Goal: Communication & Community: Answer question/provide support

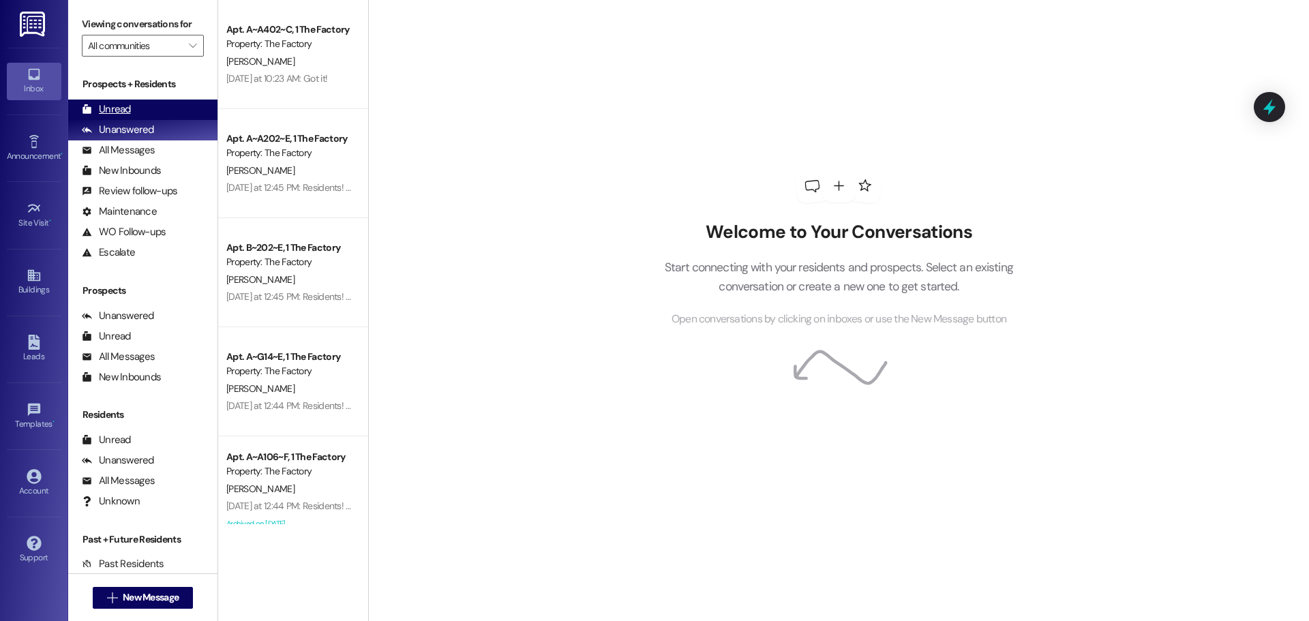
drag, startPoint x: 118, startPoint y: 94, endPoint x: 122, endPoint y: 106, distance: 12.9
click at [121, 103] on div "Prospects + Residents Unread (0) Unread: Any message you haven't read yet will …" at bounding box center [142, 169] width 149 height 185
click at [124, 110] on div "Unread" at bounding box center [106, 109] width 49 height 14
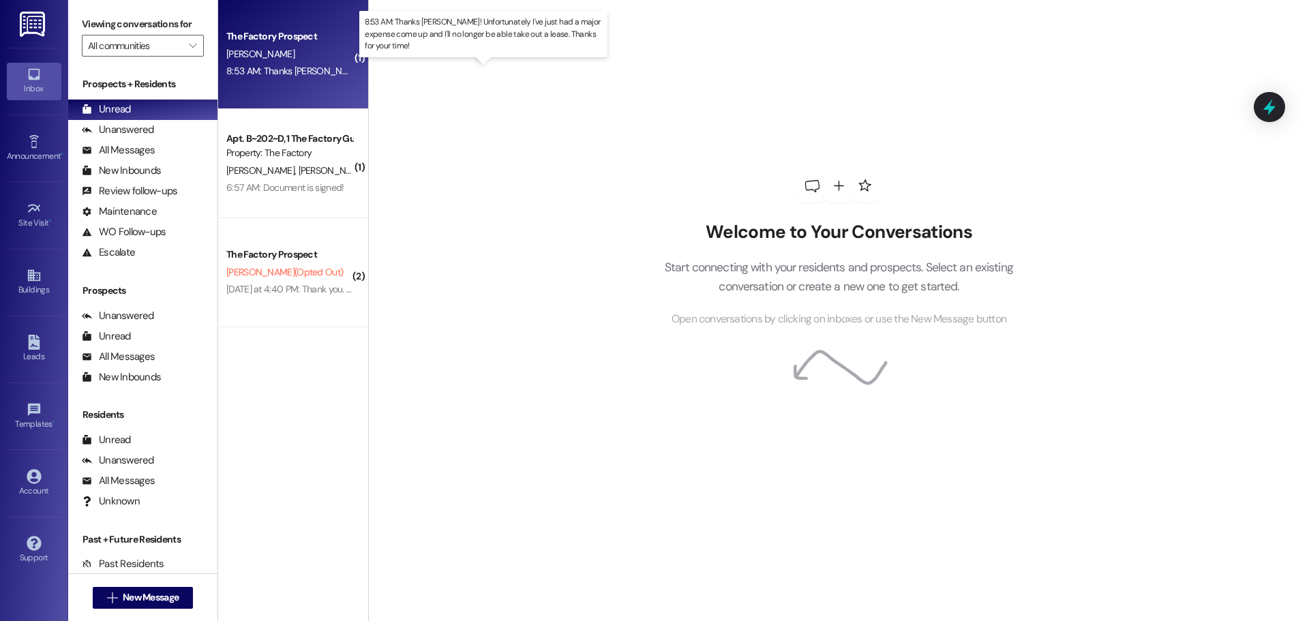
click at [301, 69] on div "8:53 AM: Thanks [PERSON_NAME]! Unfortunately I've just had a major expense come…" at bounding box center [524, 71] width 596 height 12
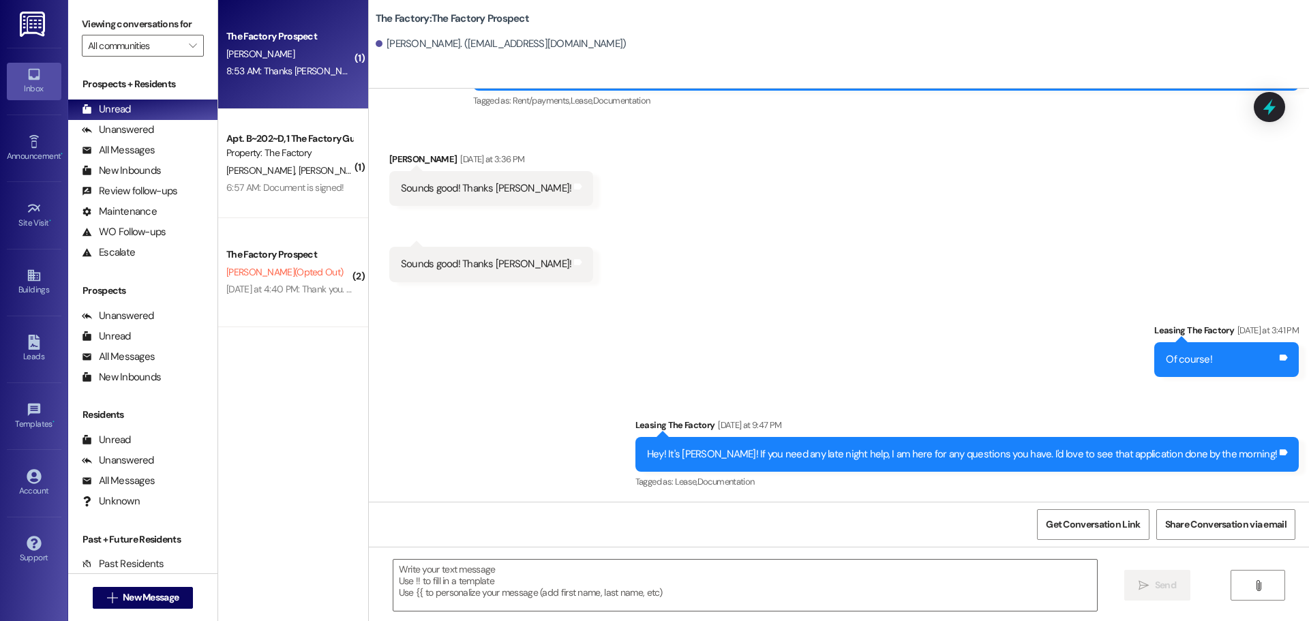
scroll to position [2109, 0]
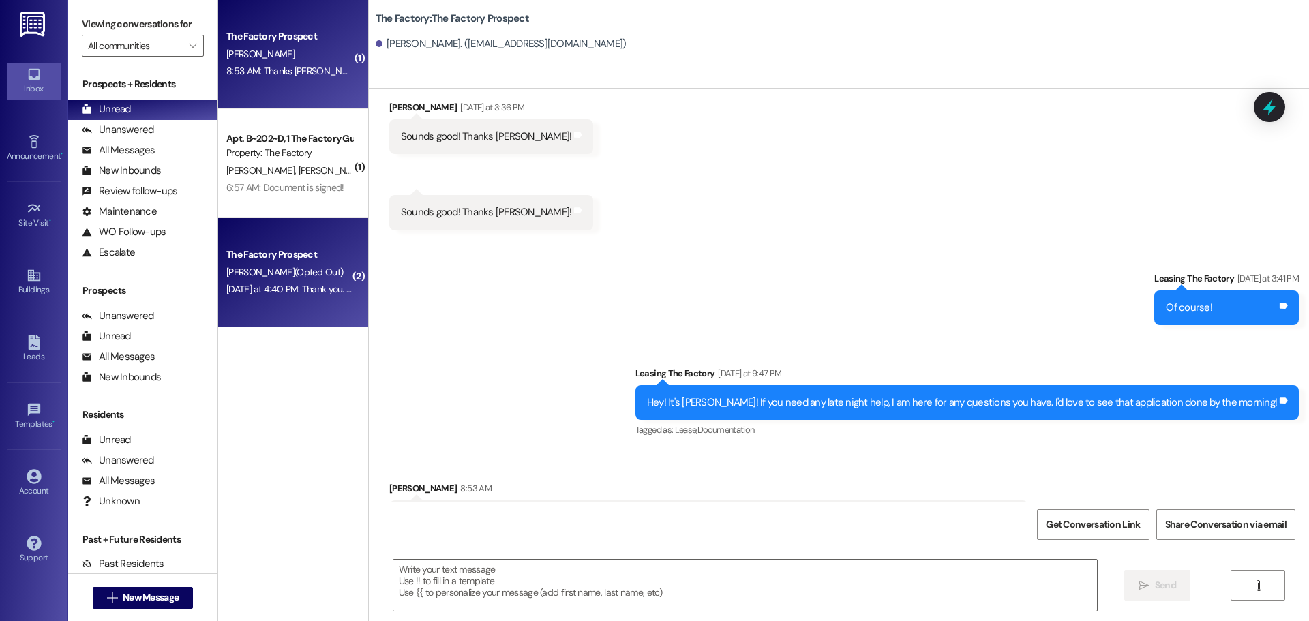
click at [299, 275] on span "[PERSON_NAME] (Opted Out)" at bounding box center [284, 272] width 117 height 12
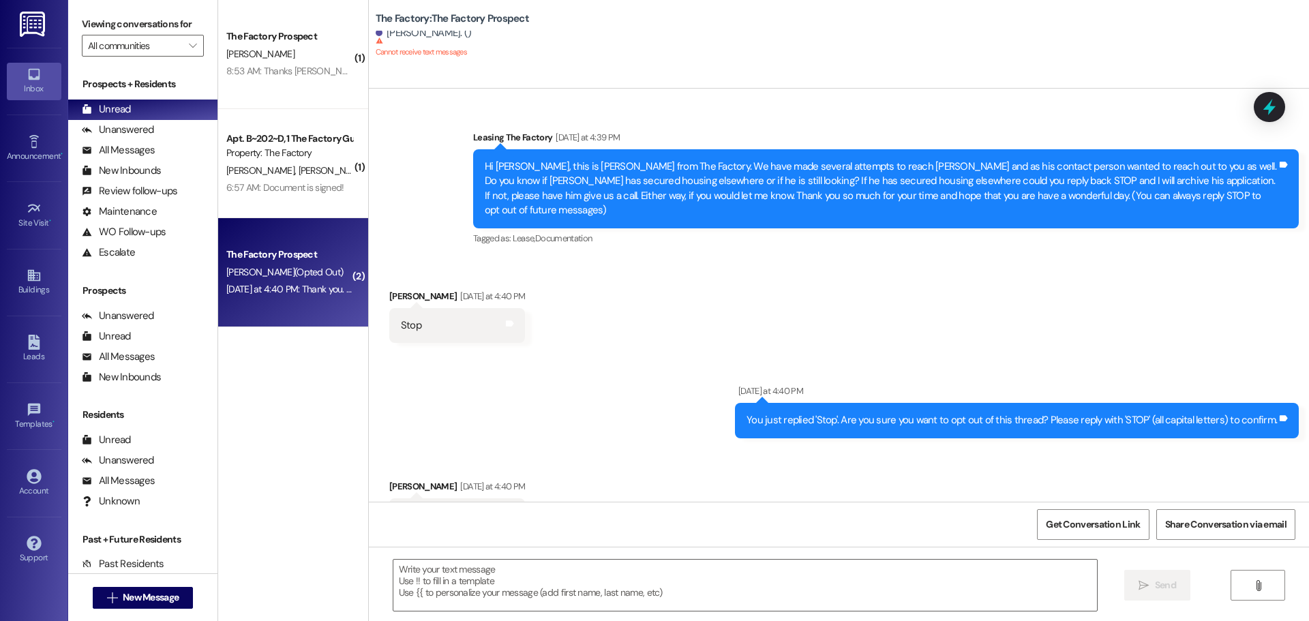
scroll to position [27, 0]
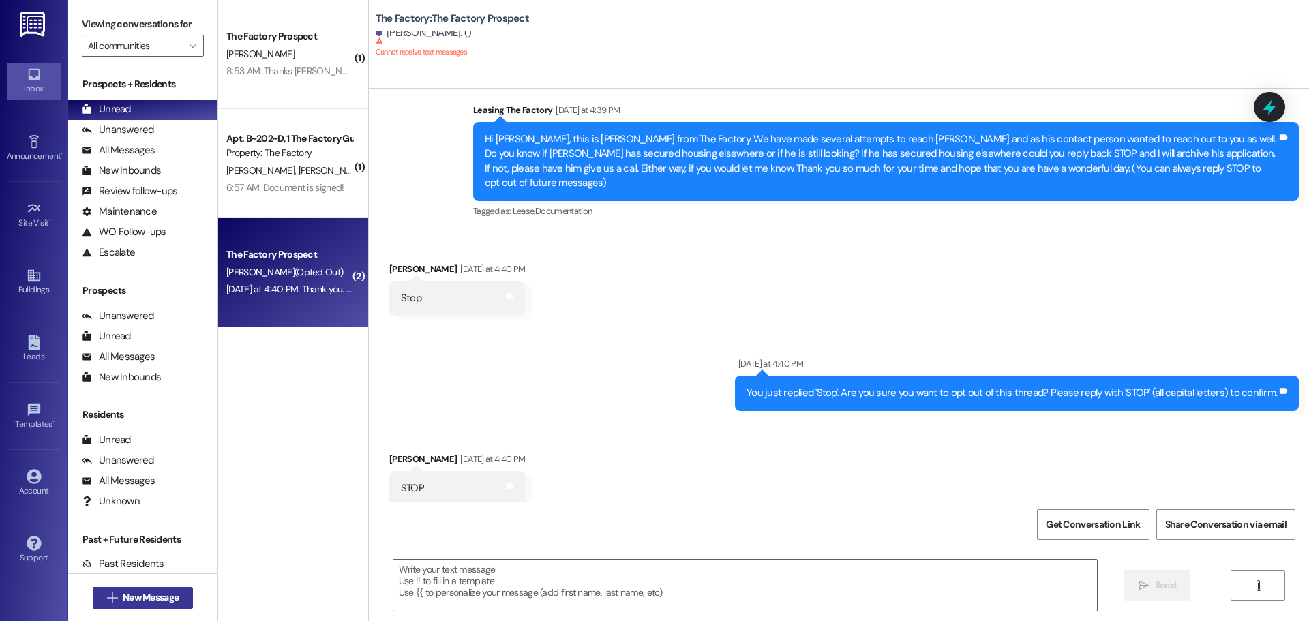
click at [134, 593] on span "New Message" at bounding box center [151, 598] width 56 height 14
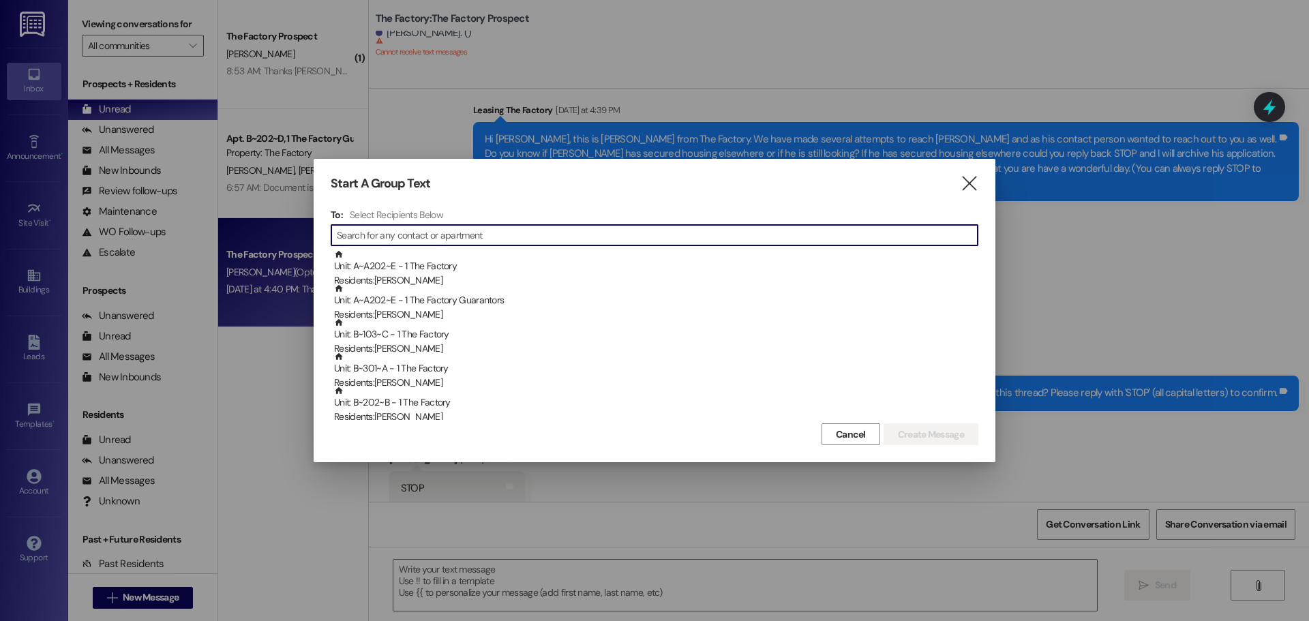
click at [430, 241] on input at bounding box center [657, 235] width 641 height 19
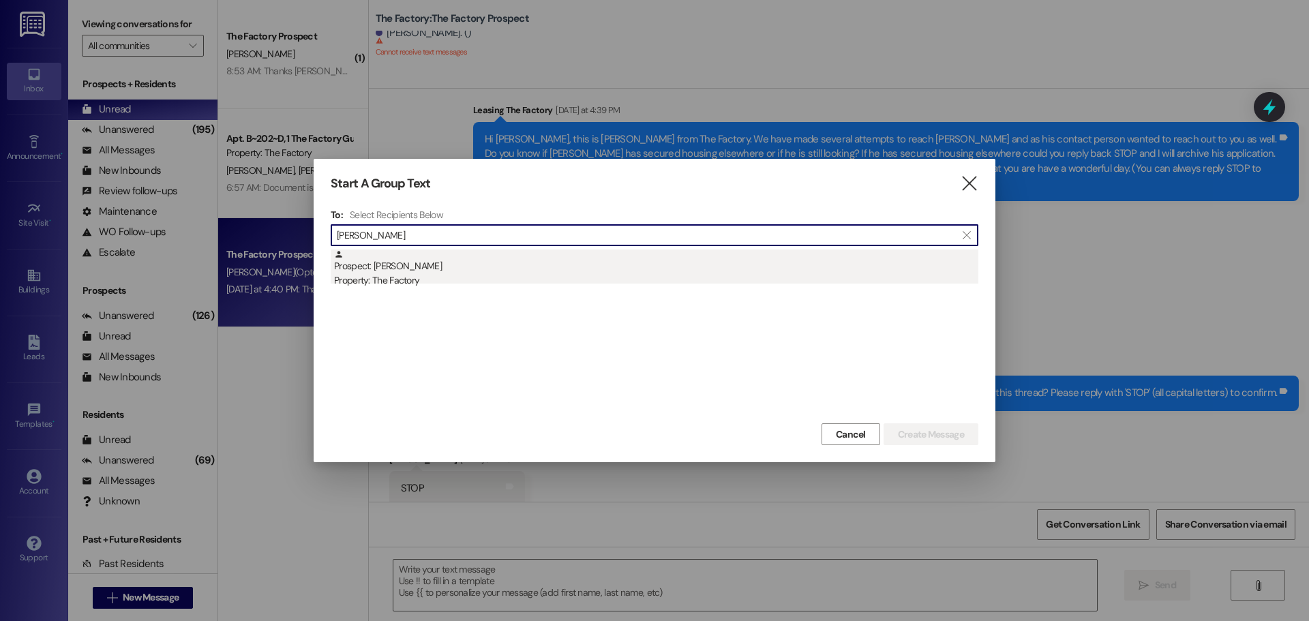
type input "[PERSON_NAME]"
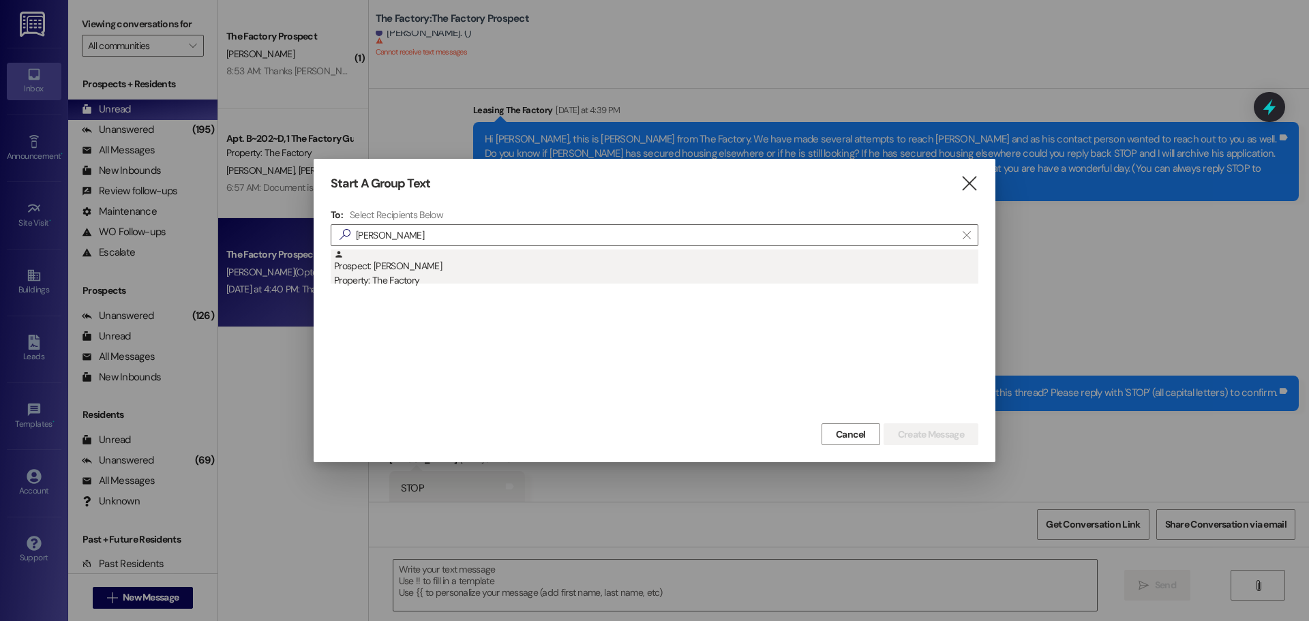
click at [395, 278] on div "Property: The Factory" at bounding box center [656, 280] width 644 height 14
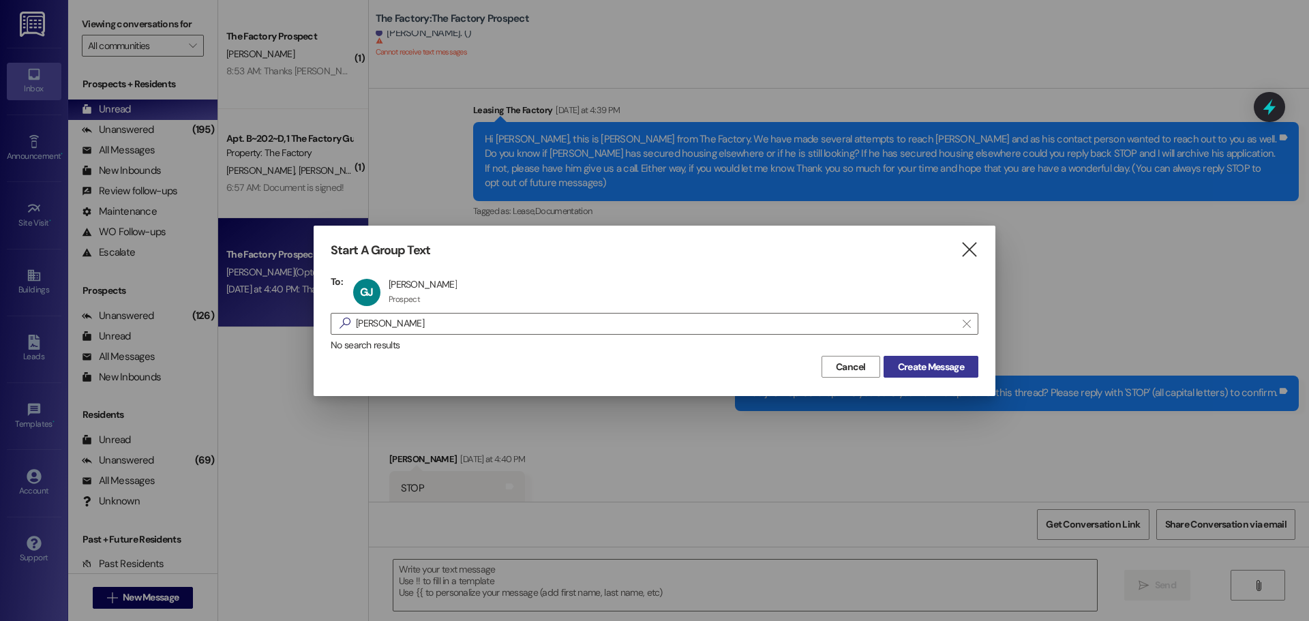
click at [951, 370] on span "Create Message" at bounding box center [931, 367] width 66 height 14
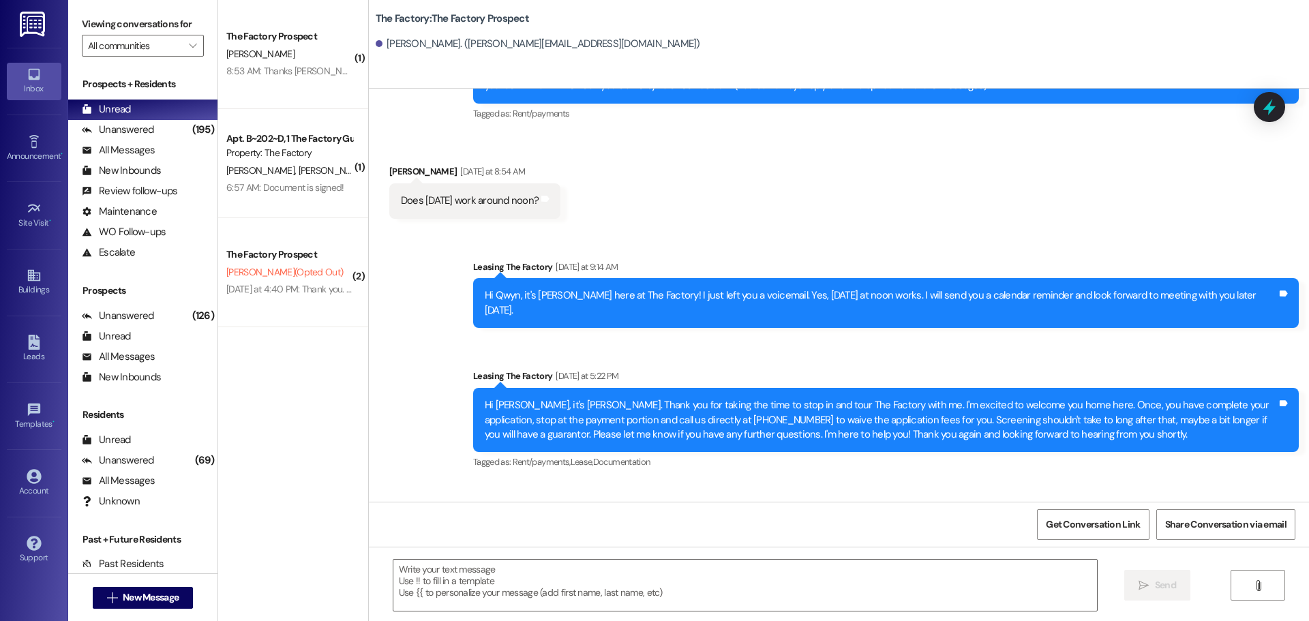
scroll to position [402, 0]
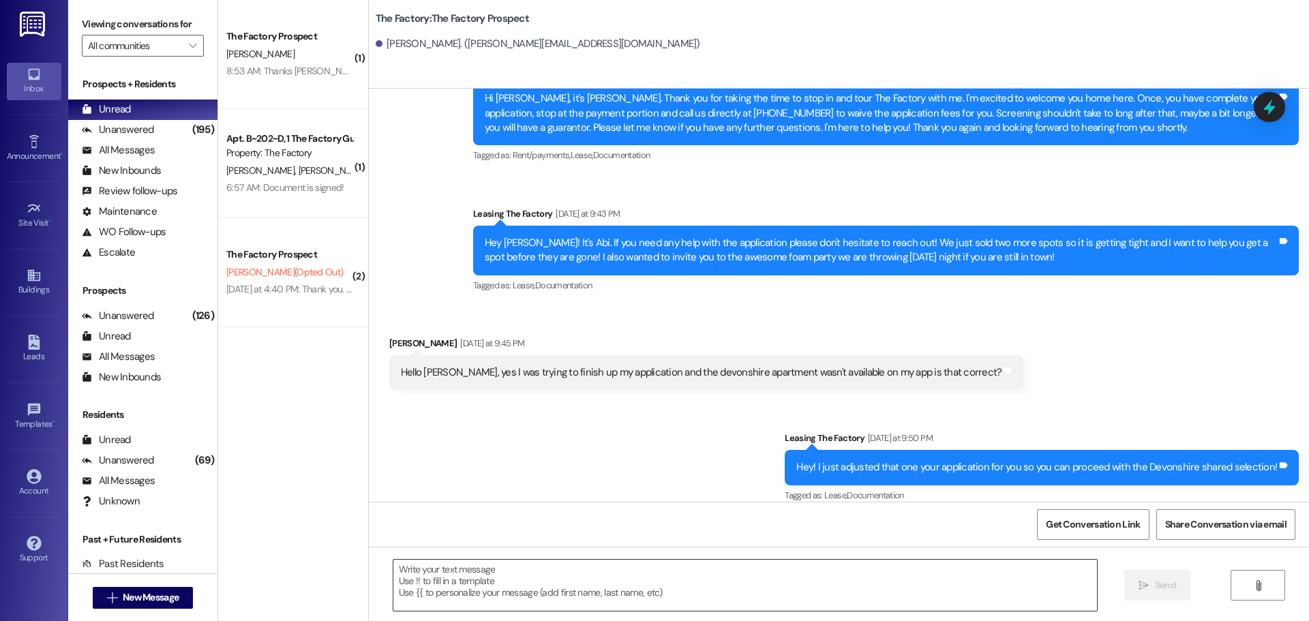
click at [449, 579] on textarea at bounding box center [745, 585] width 704 height 51
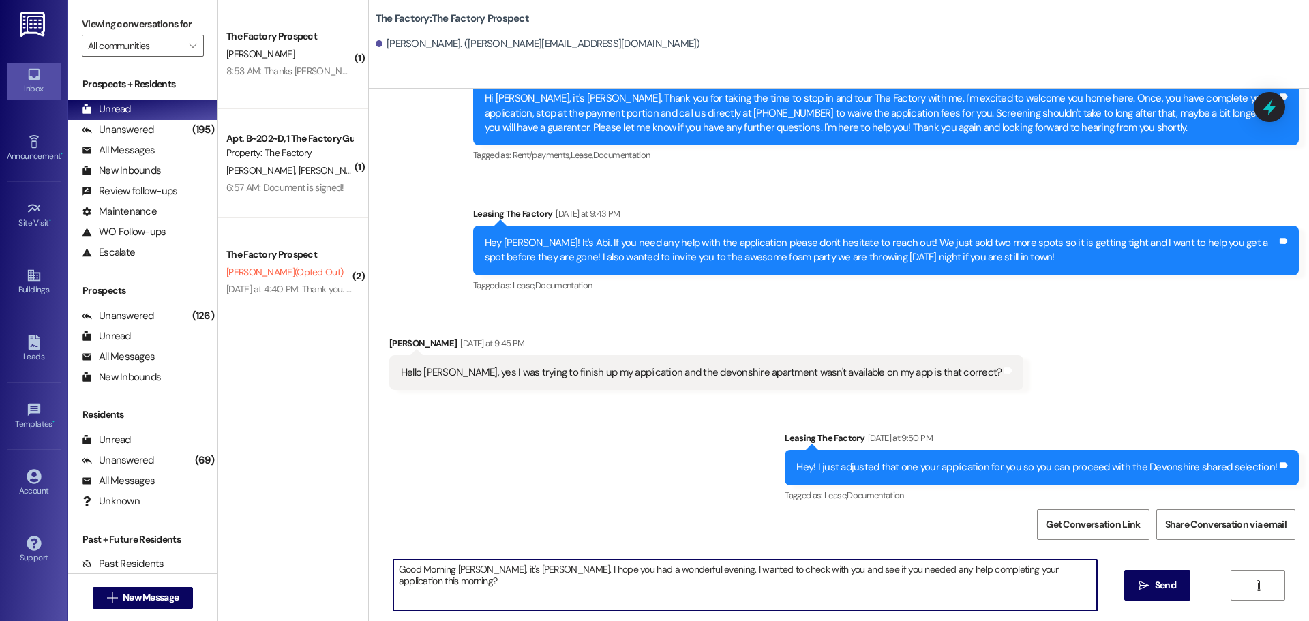
type textarea "Good Morning [PERSON_NAME], it's [PERSON_NAME]. I hope you had a wonderful even…"
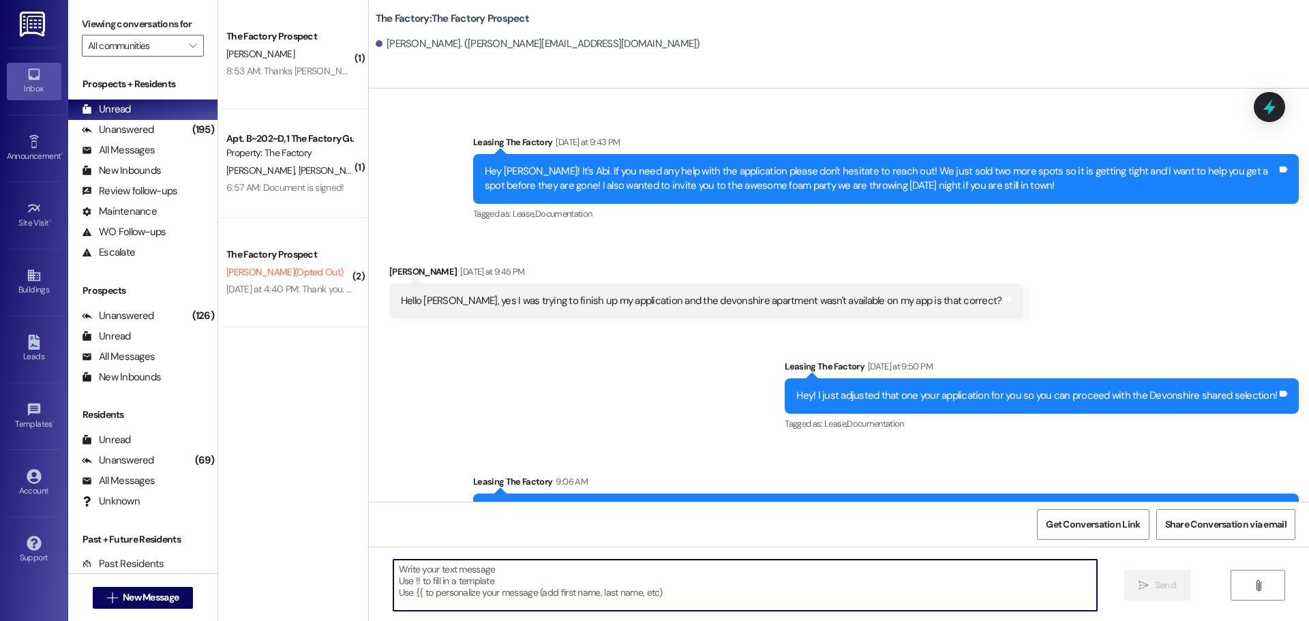
scroll to position [497, 0]
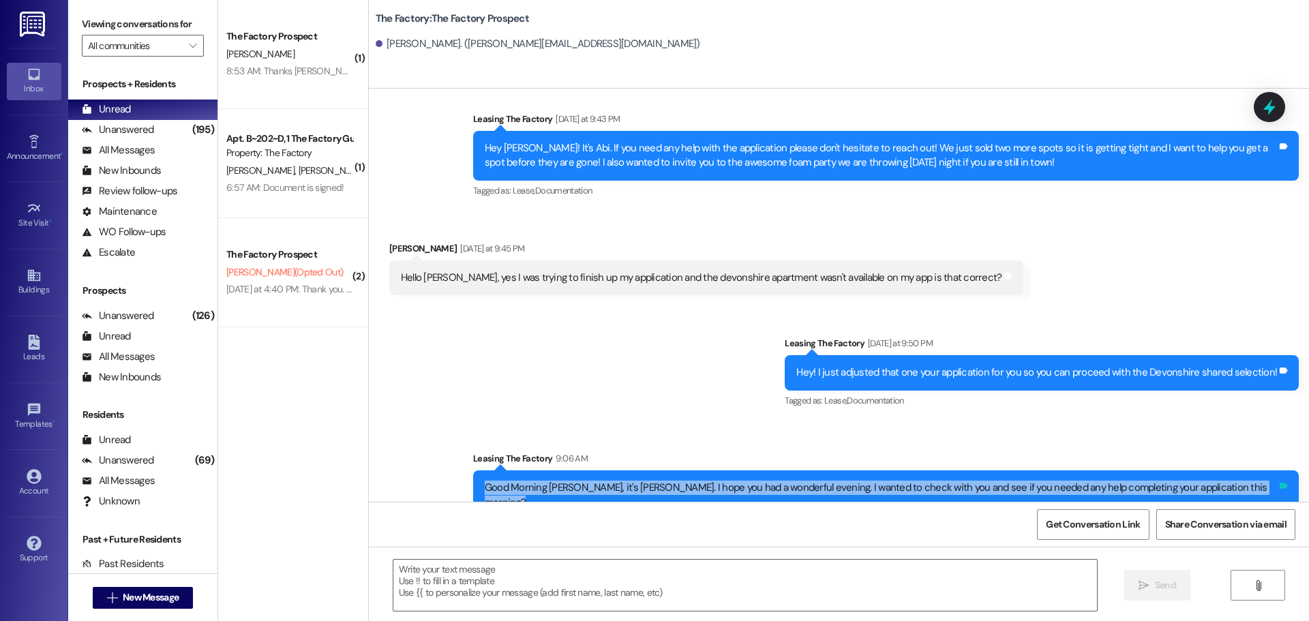
drag, startPoint x: 547, startPoint y: 469, endPoint x: 1283, endPoint y: 477, distance: 735.8
click at [1283, 477] on div "Good Morning [PERSON_NAME], it's [PERSON_NAME]. I hope you had a wonderful even…" at bounding box center [886, 495] width 826 height 50
copy div "Good Morning [PERSON_NAME], it's [PERSON_NAME]. I hope you had a wonderful even…"
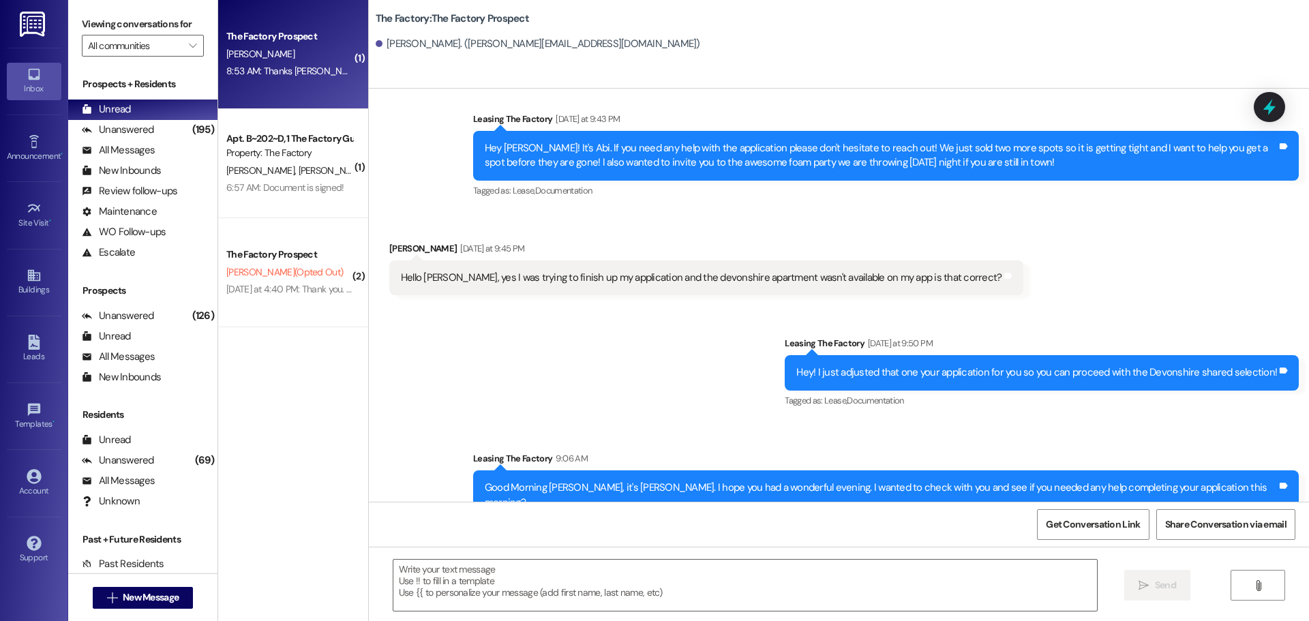
click at [261, 47] on div "[PERSON_NAME]" at bounding box center [289, 54] width 129 height 17
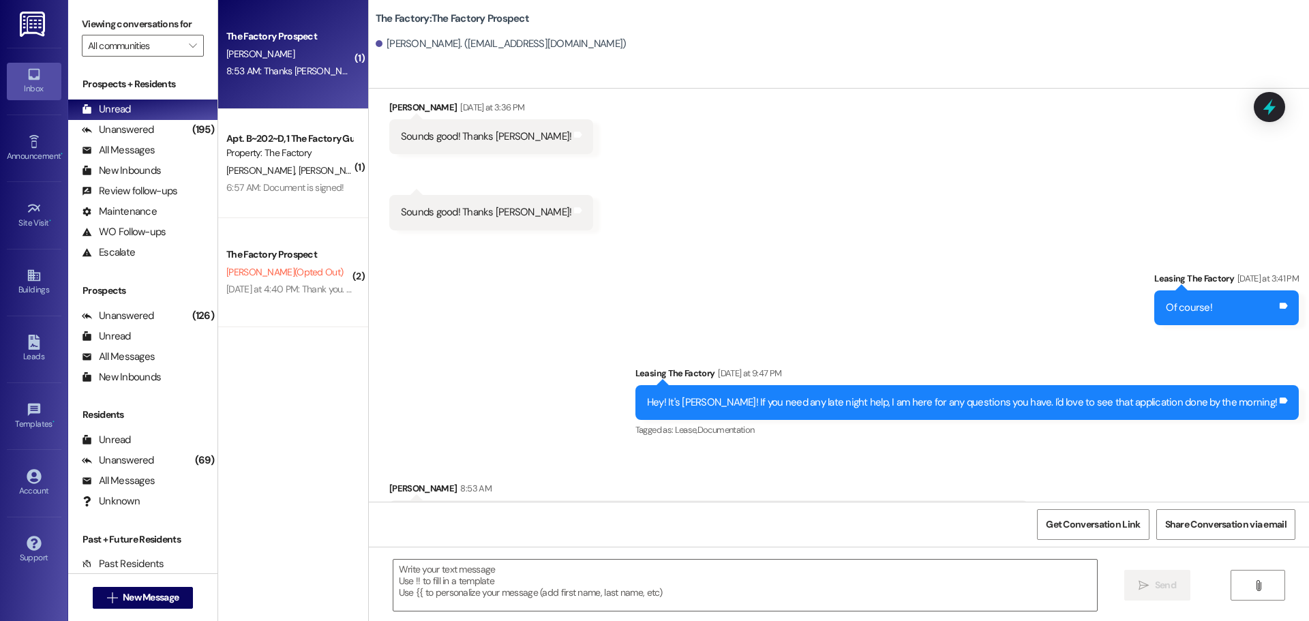
scroll to position [2110, 0]
click at [398, 573] on textarea at bounding box center [745, 585] width 704 height 51
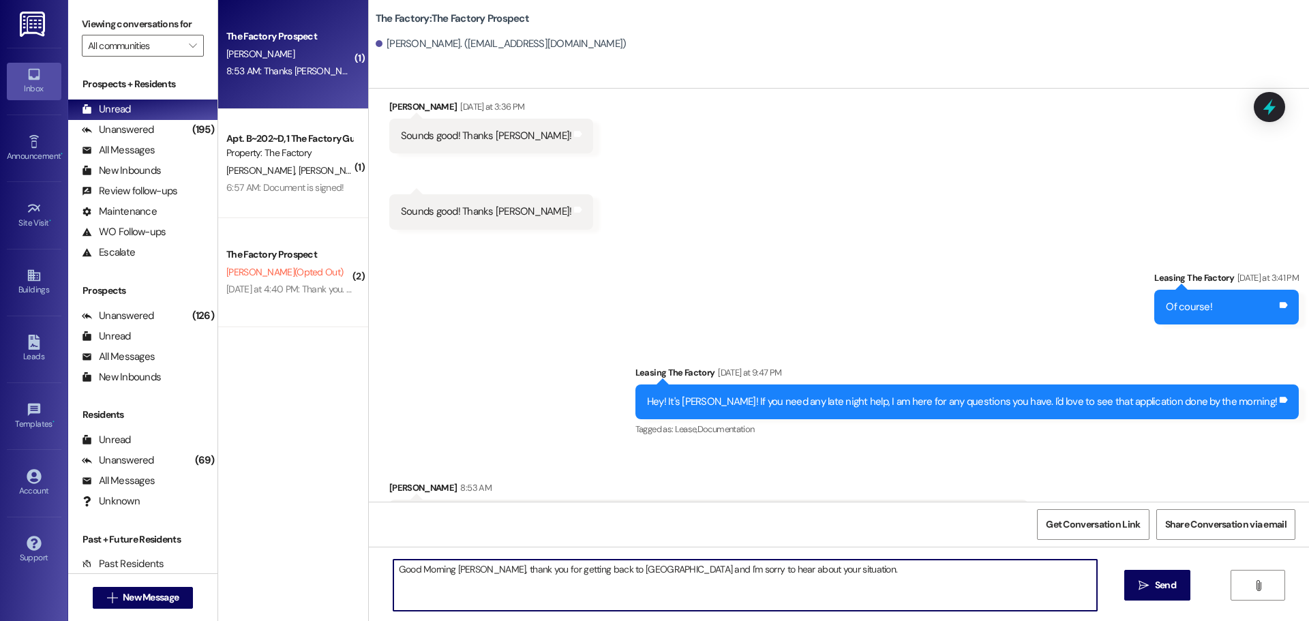
click at [806, 576] on textarea "Good Morning [PERSON_NAME], thank you for getting back to [GEOGRAPHIC_DATA] and…" at bounding box center [745, 585] width 704 height 51
drag, startPoint x: 840, startPoint y: 580, endPoint x: 782, endPoint y: 572, distance: 58.4
click at [782, 572] on textarea "Good Morning [PERSON_NAME], thank you for getting back to [GEOGRAPHIC_DATA] and…" at bounding box center [745, 585] width 704 height 51
drag, startPoint x: 1058, startPoint y: 567, endPoint x: 1054, endPoint y: 600, distance: 33.7
click at [1052, 602] on textarea "Good Morning [PERSON_NAME], thank you for getting back to [GEOGRAPHIC_DATA] and…" at bounding box center [745, 585] width 704 height 51
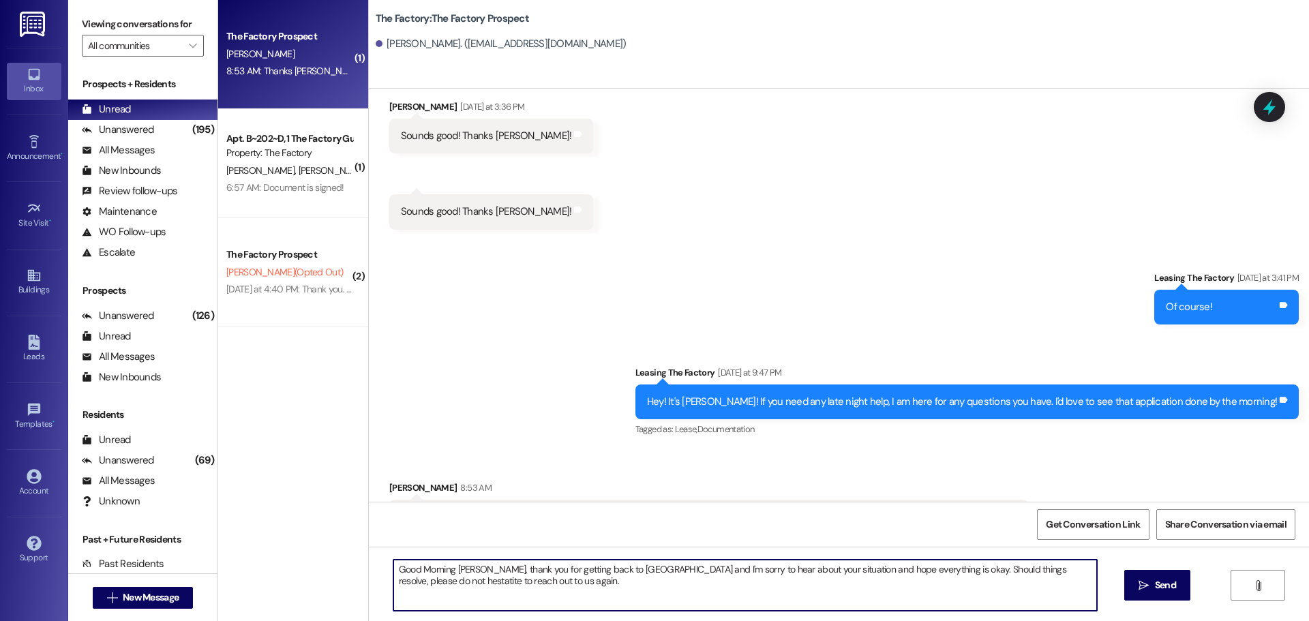
click at [1073, 573] on textarea "Good Morning [PERSON_NAME], thank you for getting back to [GEOGRAPHIC_DATA] and…" at bounding box center [745, 585] width 704 height 51
click at [489, 585] on textarea "Good Morning [PERSON_NAME], thank you for getting back to [GEOGRAPHIC_DATA] and…" at bounding box center [745, 585] width 704 height 51
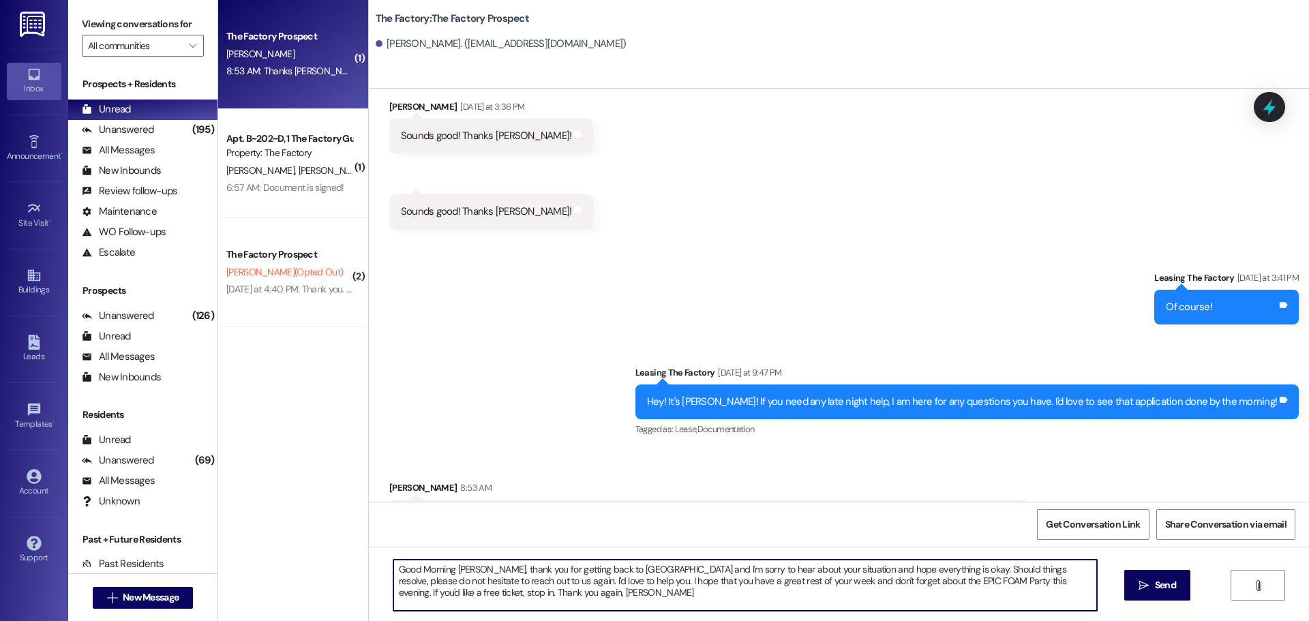
drag, startPoint x: 386, startPoint y: 568, endPoint x: 563, endPoint y: 594, distance: 179.2
click at [563, 594] on textarea "Good Morning [PERSON_NAME], thank you for getting back to [GEOGRAPHIC_DATA] and…" at bounding box center [745, 585] width 704 height 51
type textarea "Good Morning [PERSON_NAME], thank you for getting back to [GEOGRAPHIC_DATA] and…"
click at [1172, 589] on span "Send" at bounding box center [1165, 585] width 21 height 14
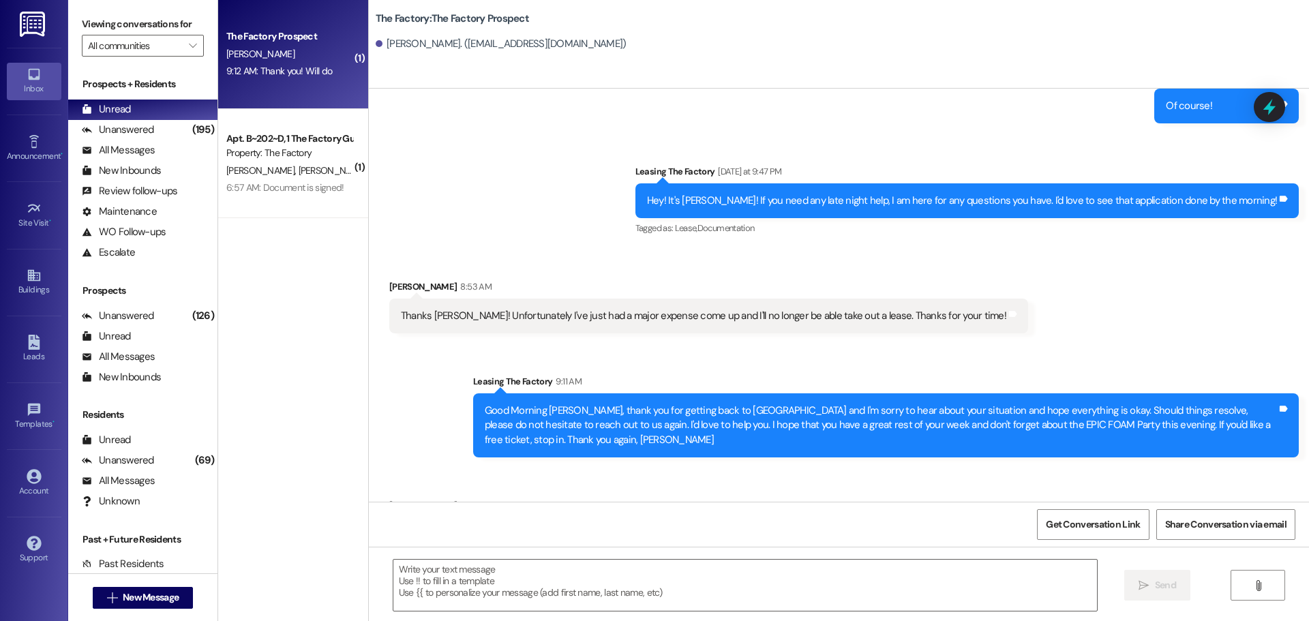
scroll to position [2314, 0]
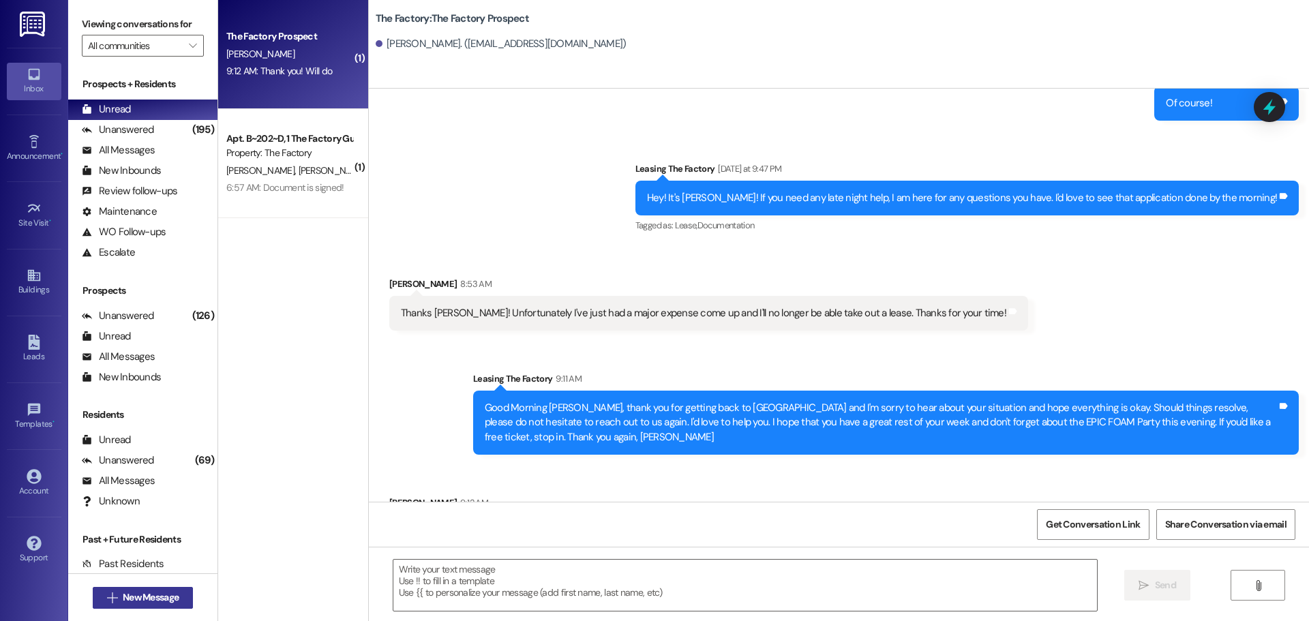
click at [152, 595] on span "New Message" at bounding box center [151, 598] width 56 height 14
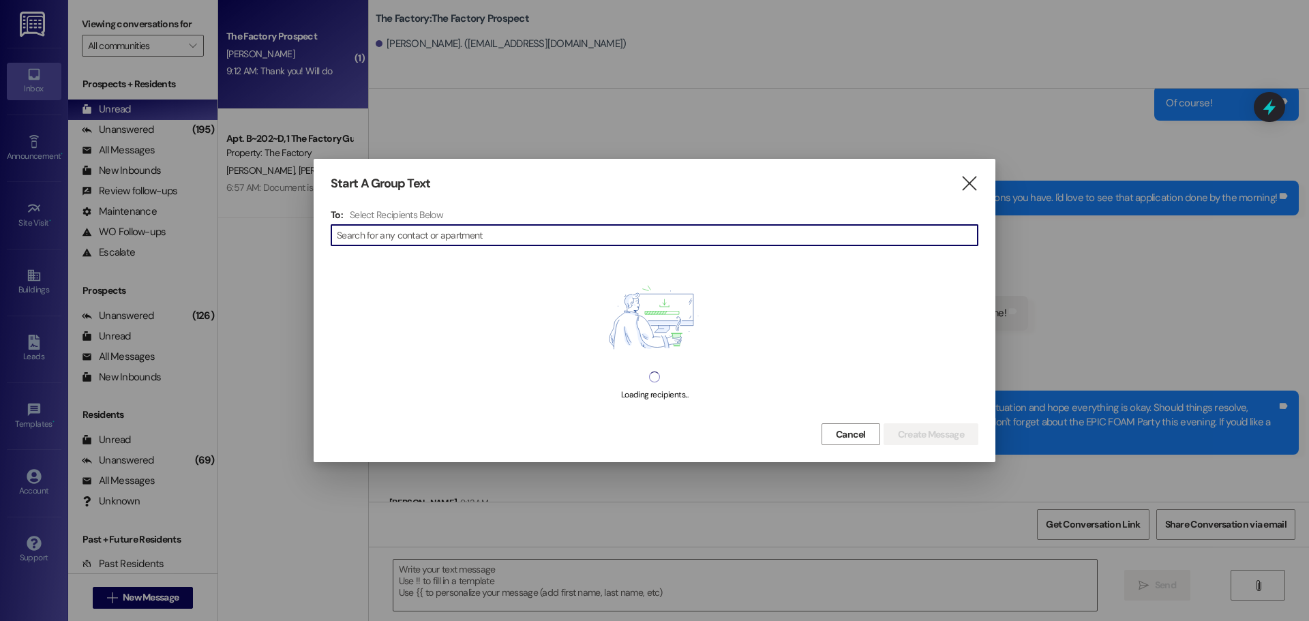
click at [361, 237] on input at bounding box center [657, 235] width 641 height 19
type input "j"
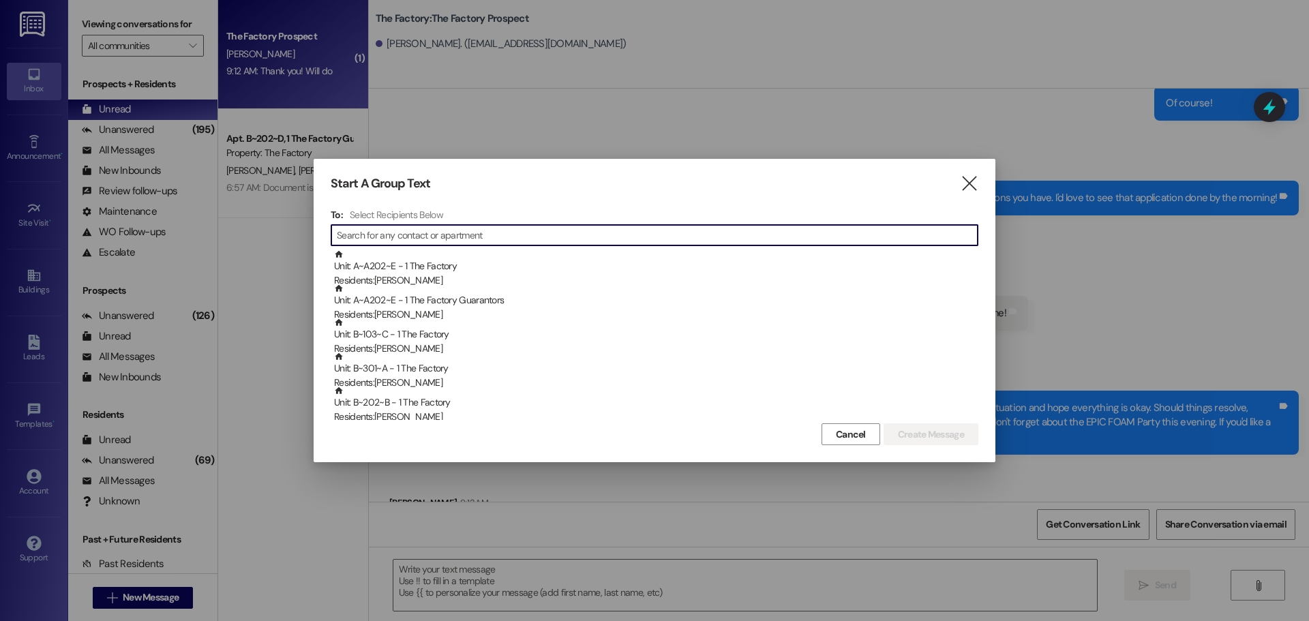
type input "H"
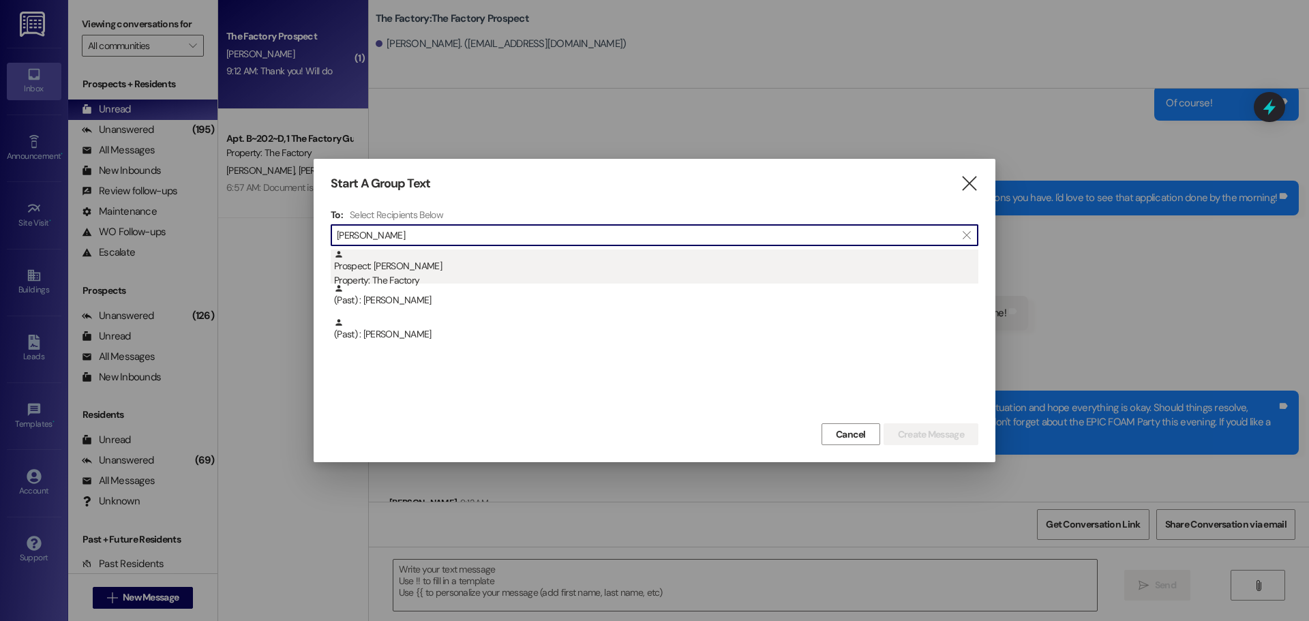
type input "[PERSON_NAME]"
click at [373, 269] on div "Prospect: [PERSON_NAME] Property: The Factory" at bounding box center [656, 269] width 644 height 39
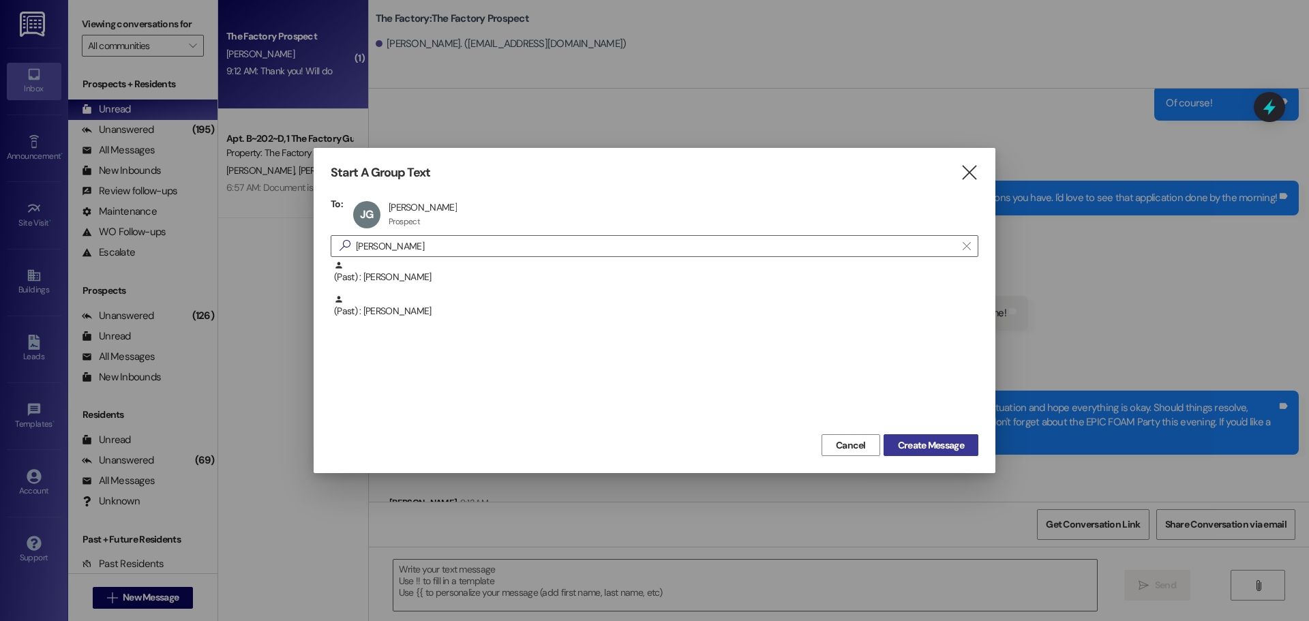
click at [916, 447] on span "Create Message" at bounding box center [931, 445] width 66 height 14
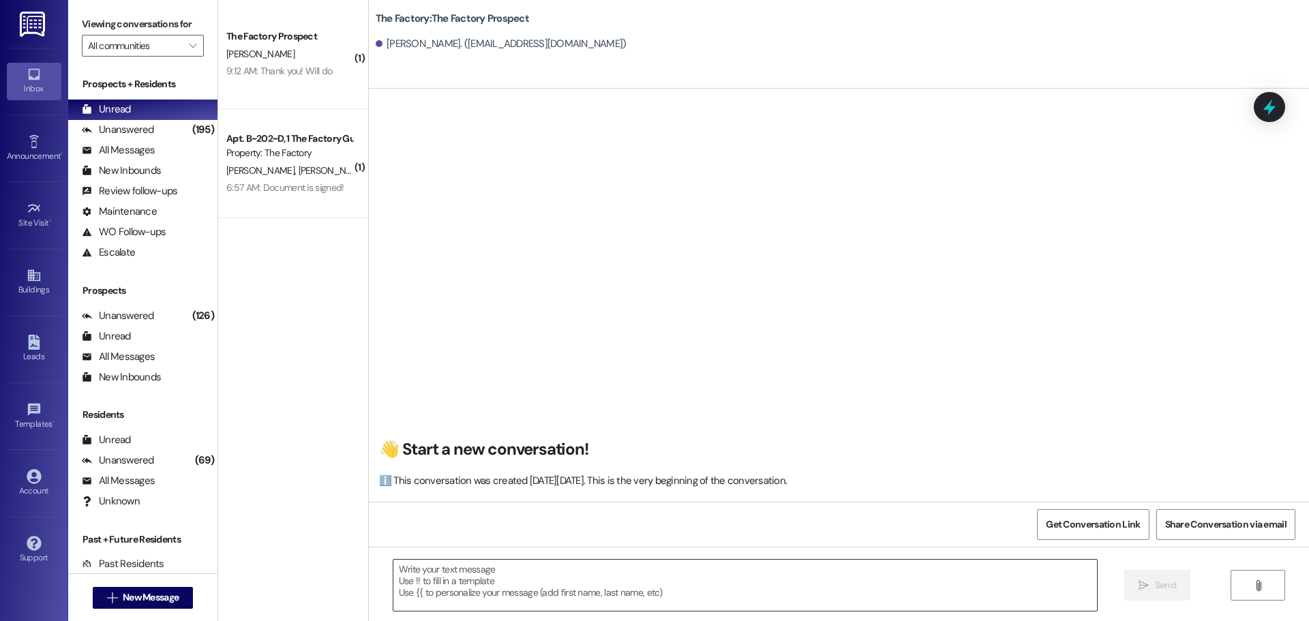
click at [409, 567] on textarea at bounding box center [745, 585] width 704 height 51
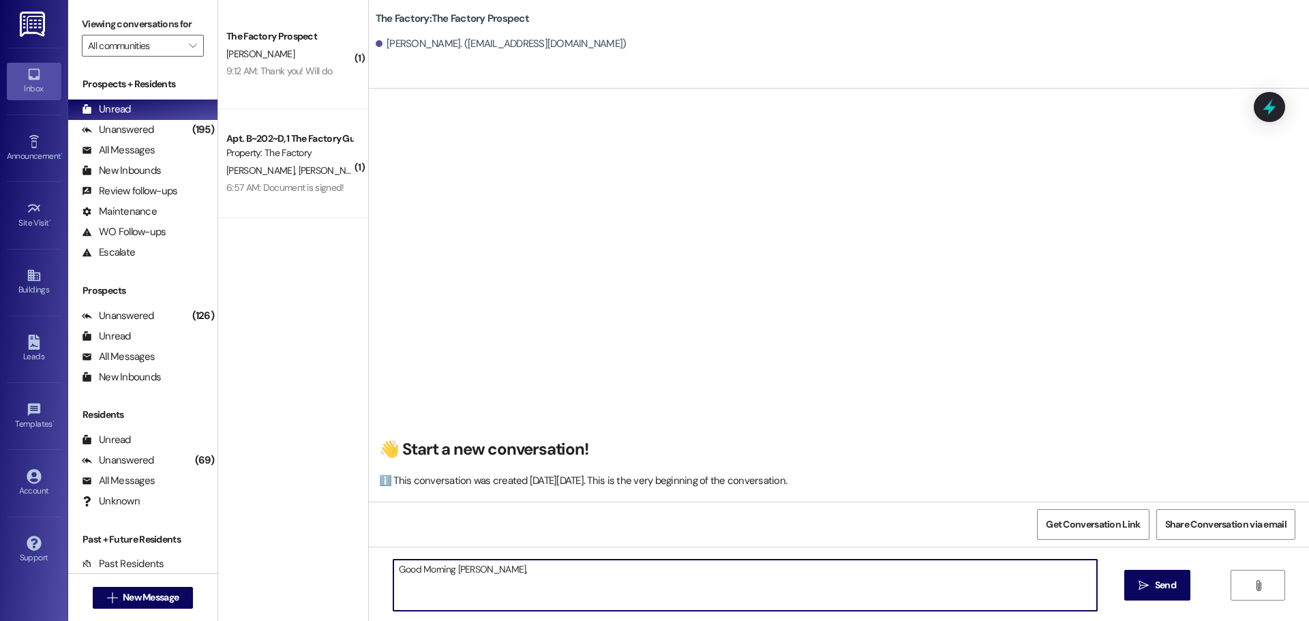
click at [526, 571] on textarea "Good Morning [PERSON_NAME]," at bounding box center [745, 585] width 704 height 51
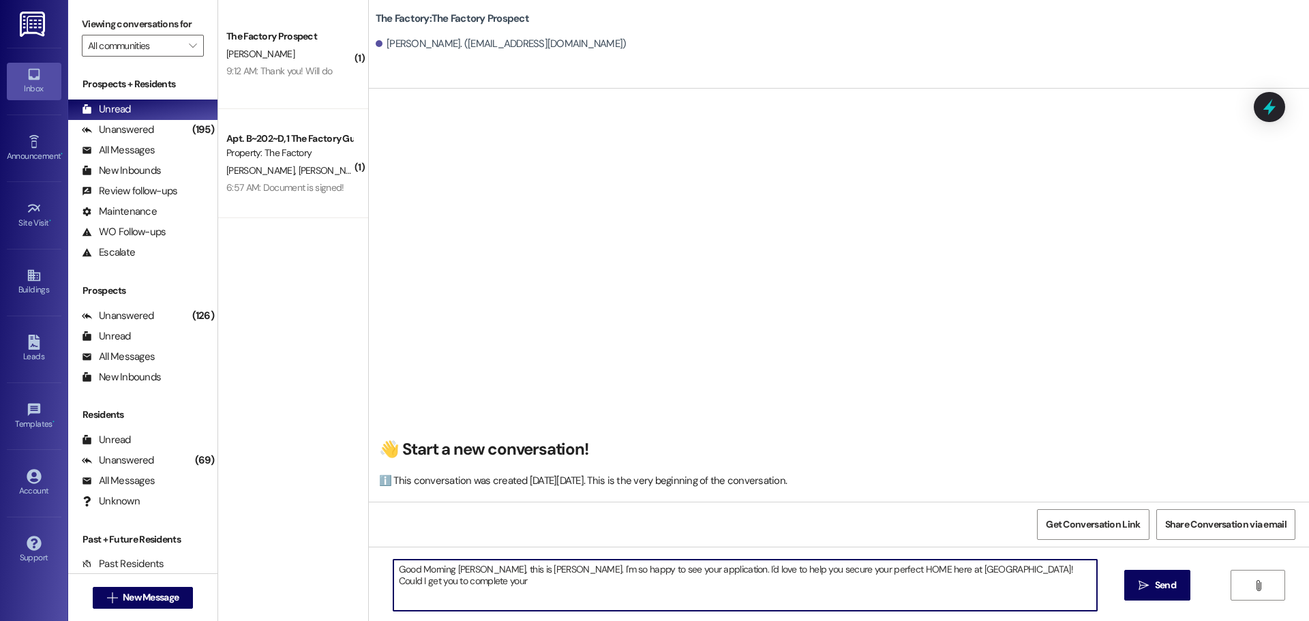
click at [1006, 569] on textarea "Good Morning [PERSON_NAME], this is [PERSON_NAME]. I'm so happy to see your app…" at bounding box center [745, 585] width 704 height 51
click at [1013, 569] on textarea "Good Morning [PERSON_NAME], this is [PERSON_NAME]. I'm so happy to see your app…" at bounding box center [745, 585] width 704 height 51
click at [1067, 571] on textarea "Good Morning [PERSON_NAME], this is [PERSON_NAME]. I'm so happy to see your app…" at bounding box center [745, 585] width 704 height 51
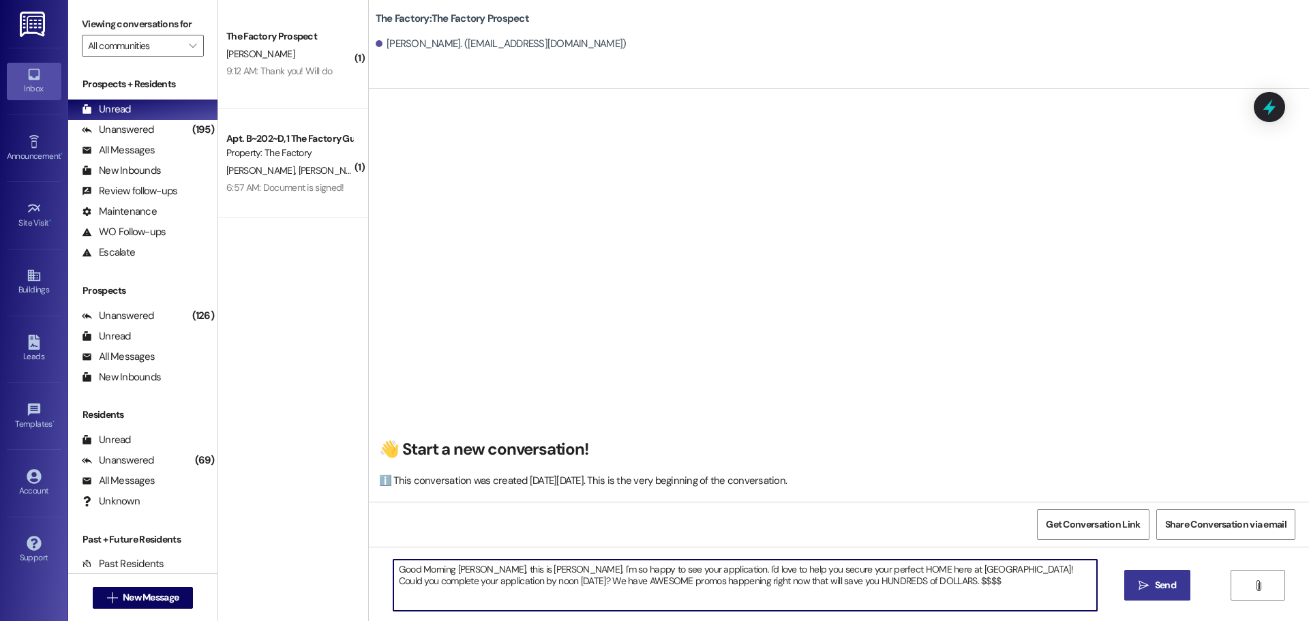
type textarea "Good Morning [PERSON_NAME], this is [PERSON_NAME]. I'm so happy to see your app…"
click at [1172, 588] on span "Send" at bounding box center [1165, 585] width 21 height 14
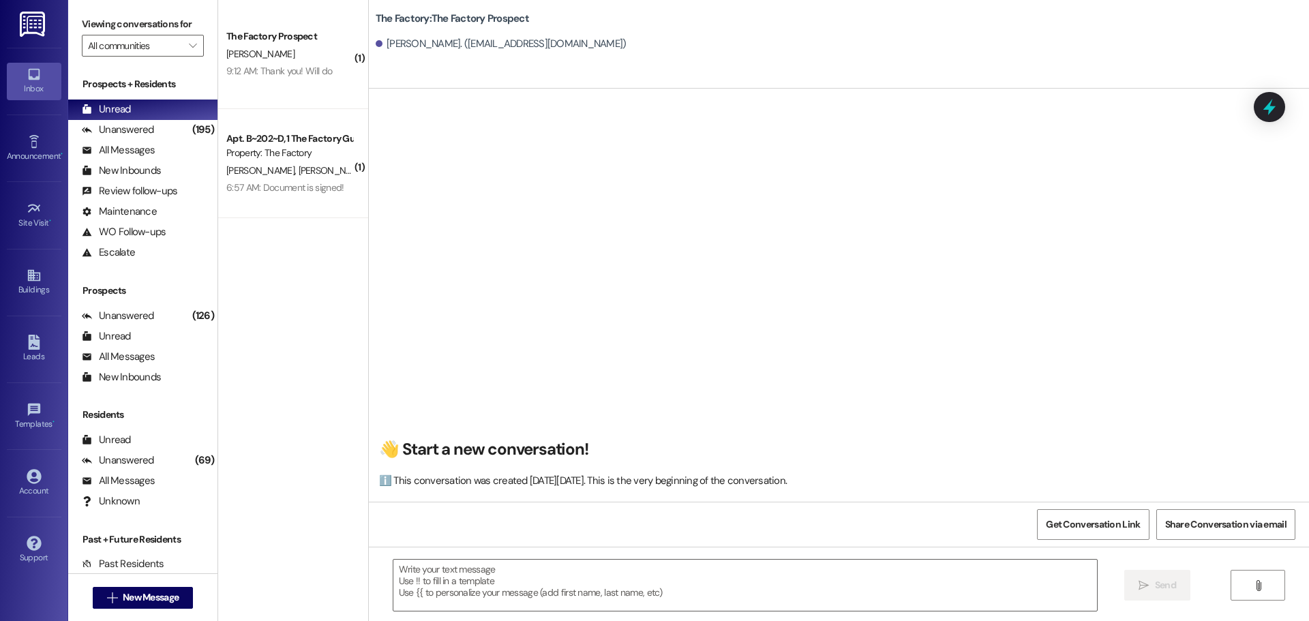
scroll to position [1, 0]
click at [1051, 445] on h2 "👋 Start a new conversation!" at bounding box center [835, 448] width 913 height 21
click at [937, 449] on h2 "👋 Start a new conversation!" at bounding box center [835, 448] width 913 height 21
click at [581, 372] on div "👋 Start a new conversation! ℹ️ This conversation was created [DATE][DATE]. This…" at bounding box center [839, 300] width 940 height 402
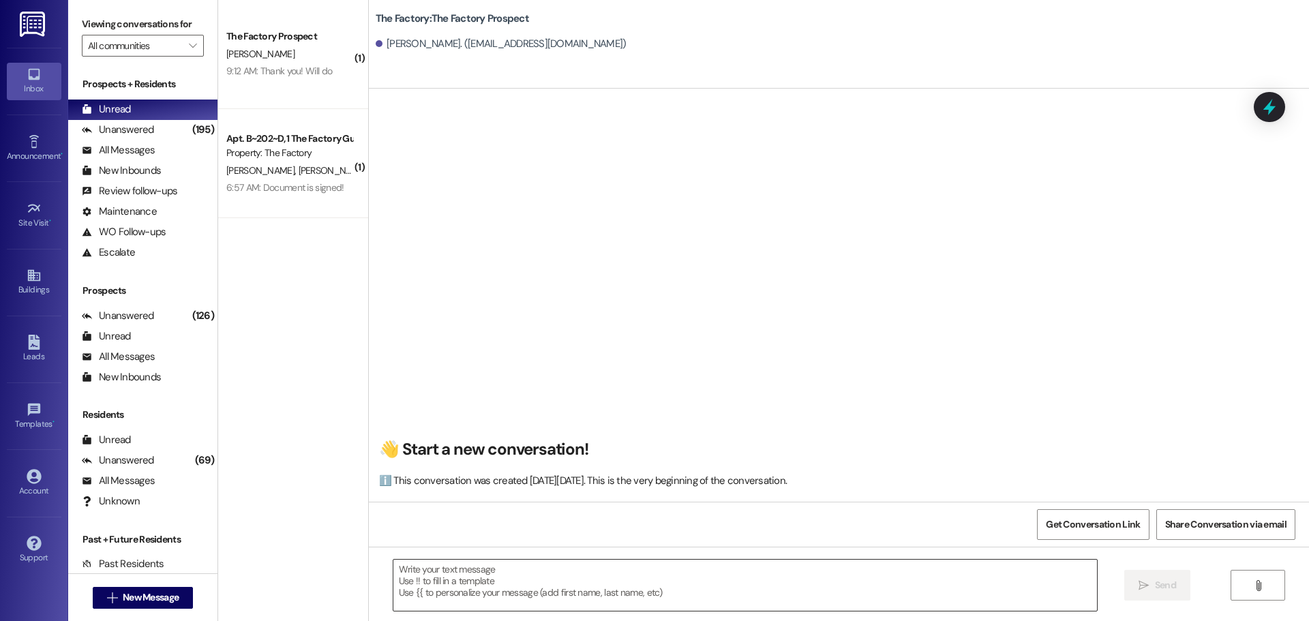
click at [450, 585] on textarea at bounding box center [745, 585] width 704 height 51
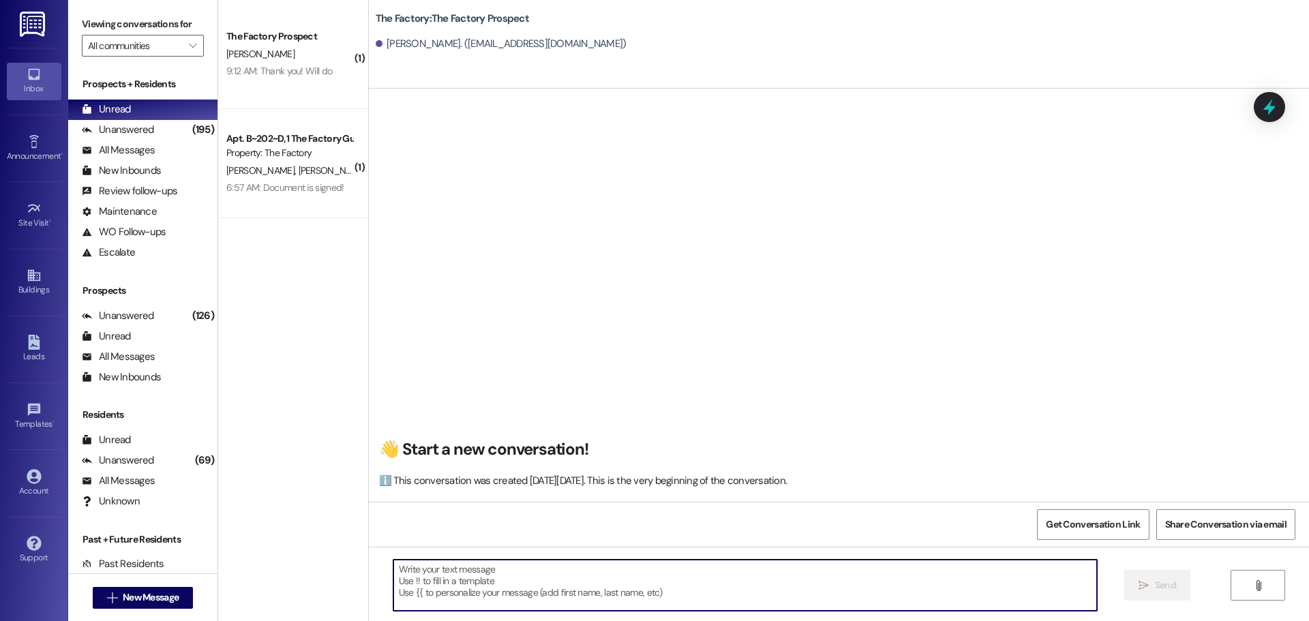
scroll to position [1, 0]
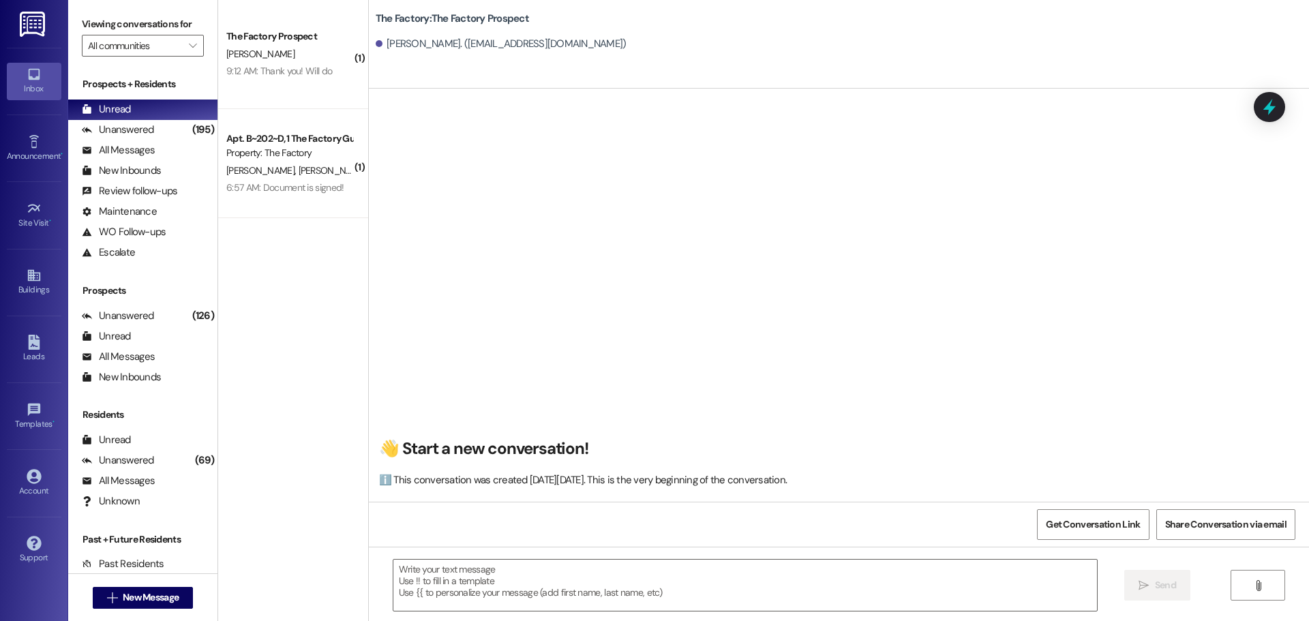
click at [914, 475] on div "ℹ️ This conversation was created [DATE][DATE]. This is the very beginning of th…" at bounding box center [835, 480] width 913 height 14
click at [465, 589] on textarea at bounding box center [745, 585] width 704 height 51
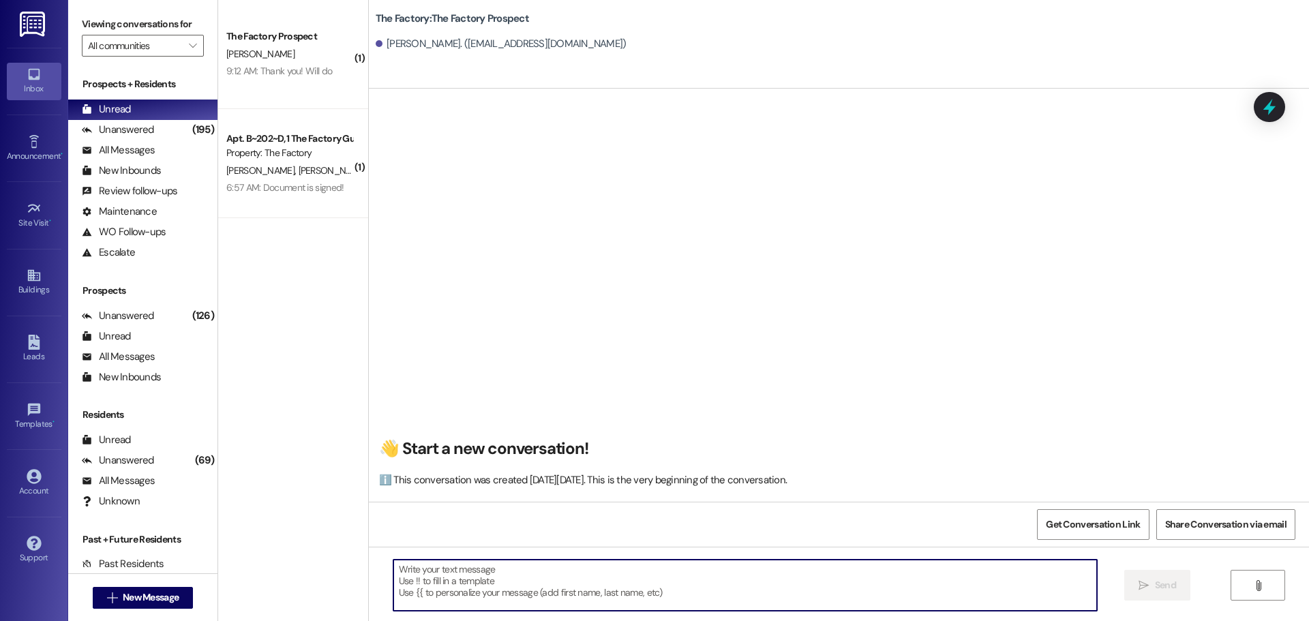
scroll to position [0, 0]
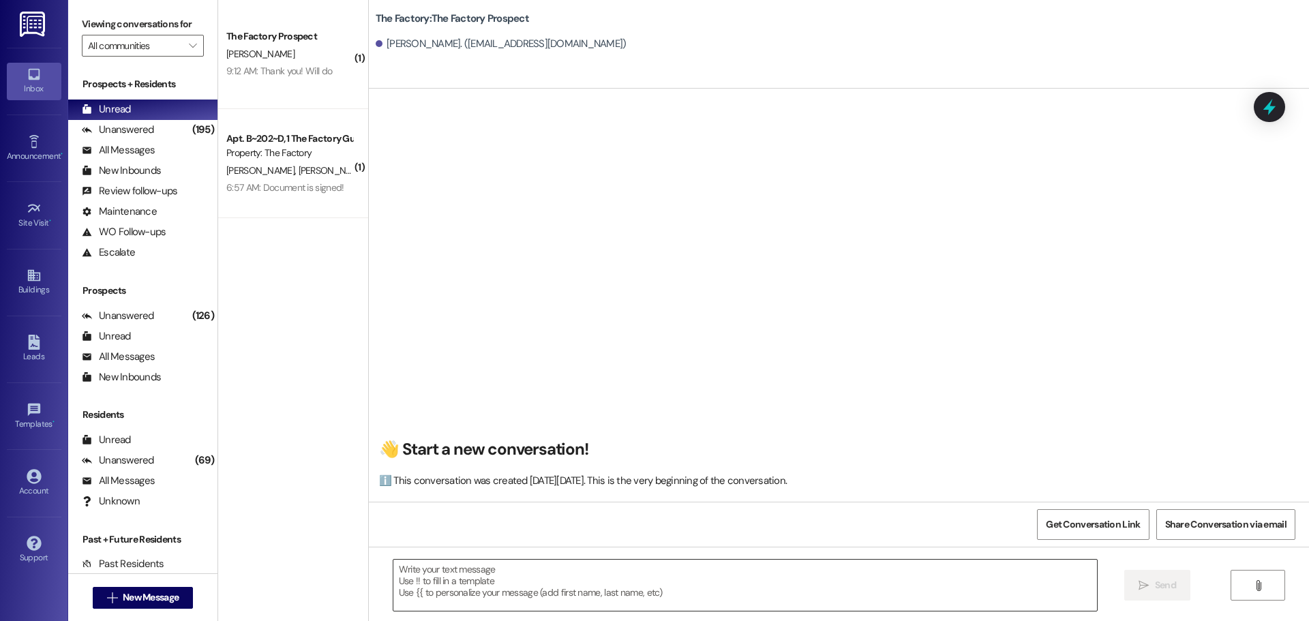
click at [446, 586] on textarea at bounding box center [745, 585] width 704 height 51
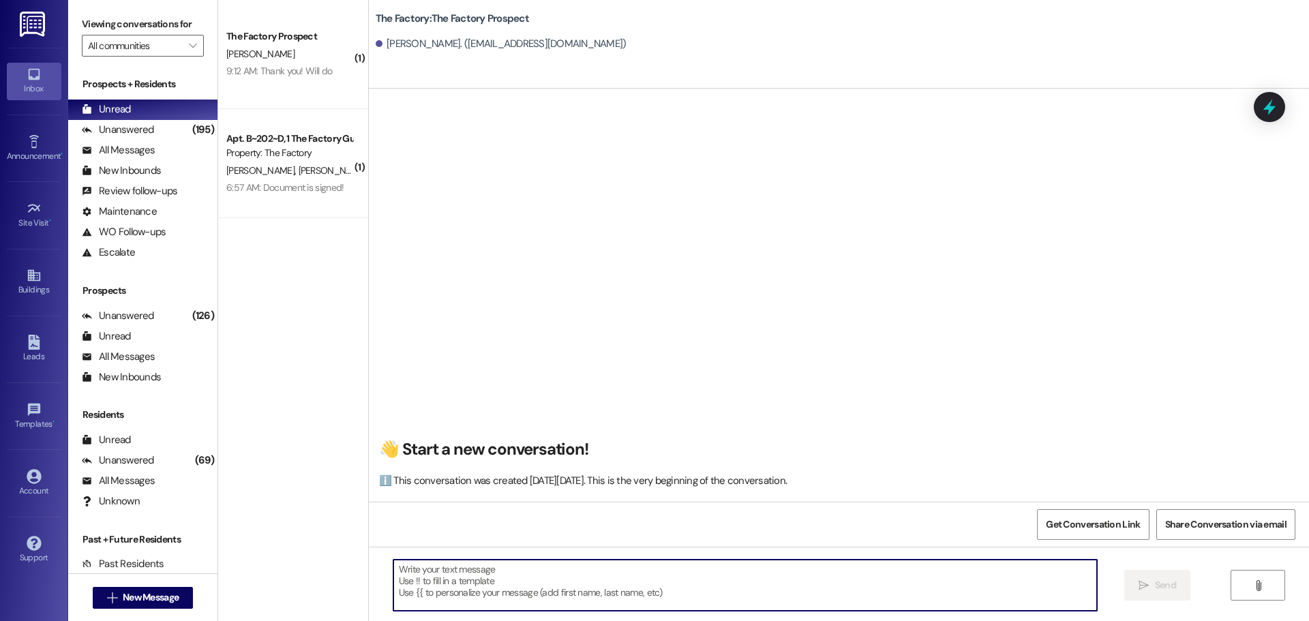
click at [570, 601] on textarea at bounding box center [745, 585] width 704 height 51
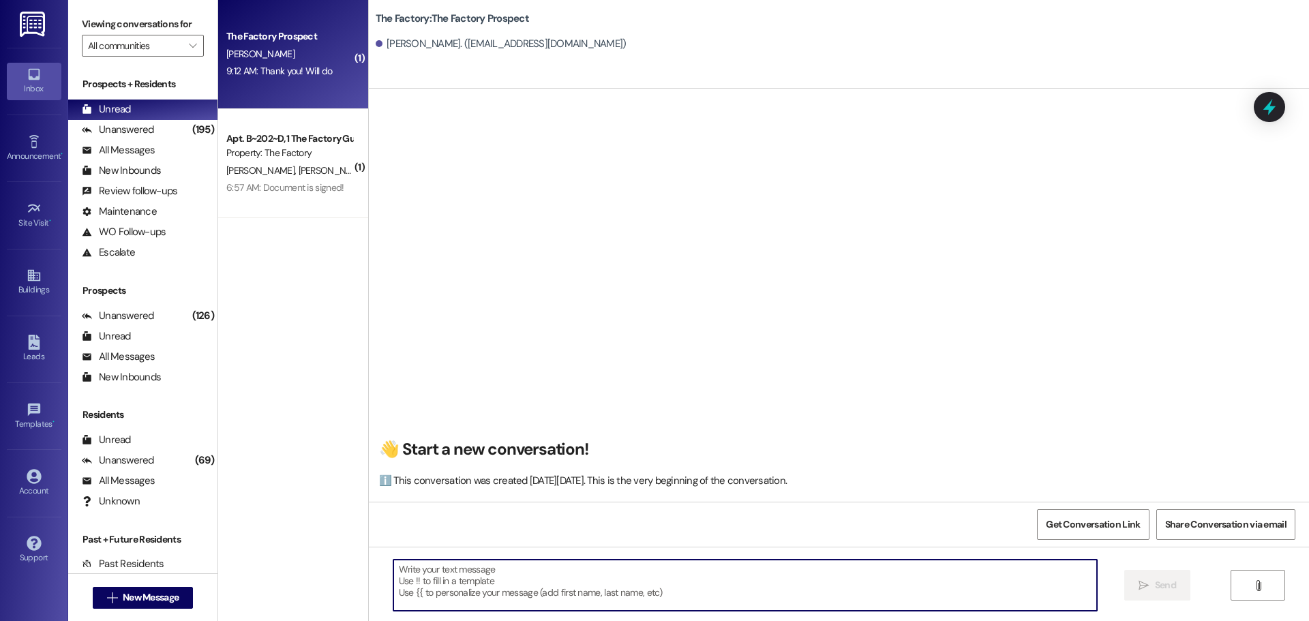
click at [297, 73] on div "9:12 AM: Thank you! Will do 9:12 AM: Thank you! Will do" at bounding box center [279, 71] width 106 height 12
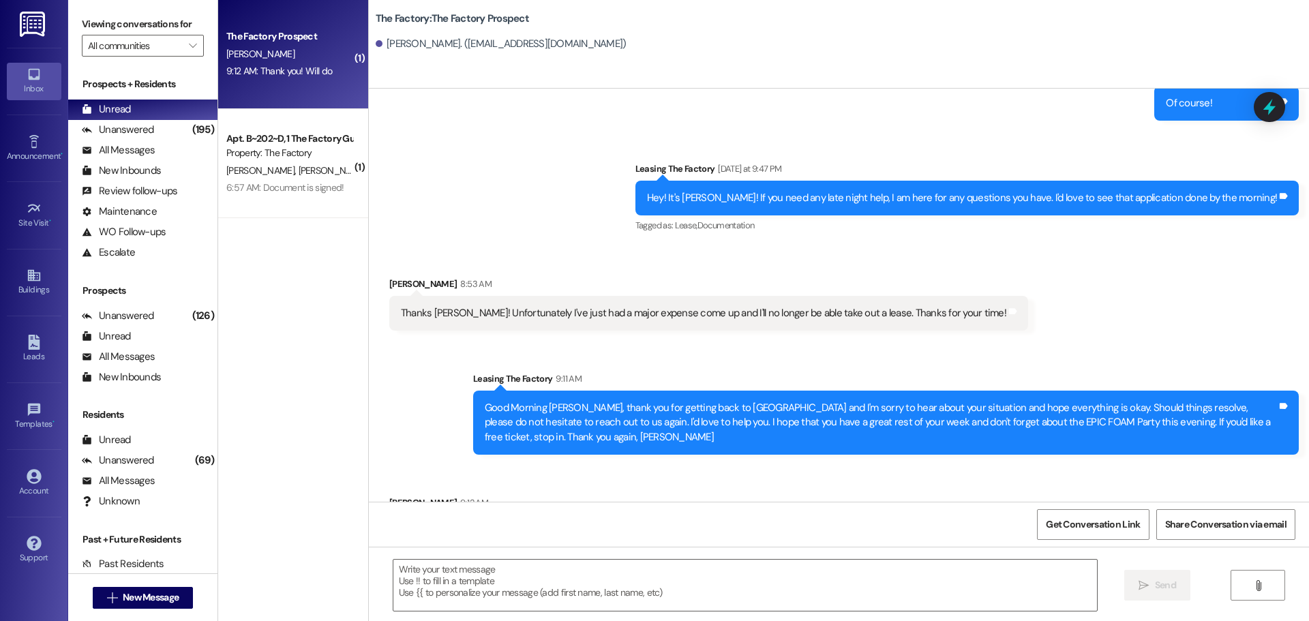
scroll to position [2314, 0]
click at [314, 323] on div "( 1 ) The Factory Prospect [PERSON_NAME] 9:12 AM: Thank you! Will do 9:12 AM: T…" at bounding box center [293, 262] width 150 height 524
click at [778, 464] on div "Received via SMS [PERSON_NAME] 9:12 AM Thank you! Will do Tags and notes" at bounding box center [839, 511] width 940 height 95
